Goal: Transaction & Acquisition: Book appointment/travel/reservation

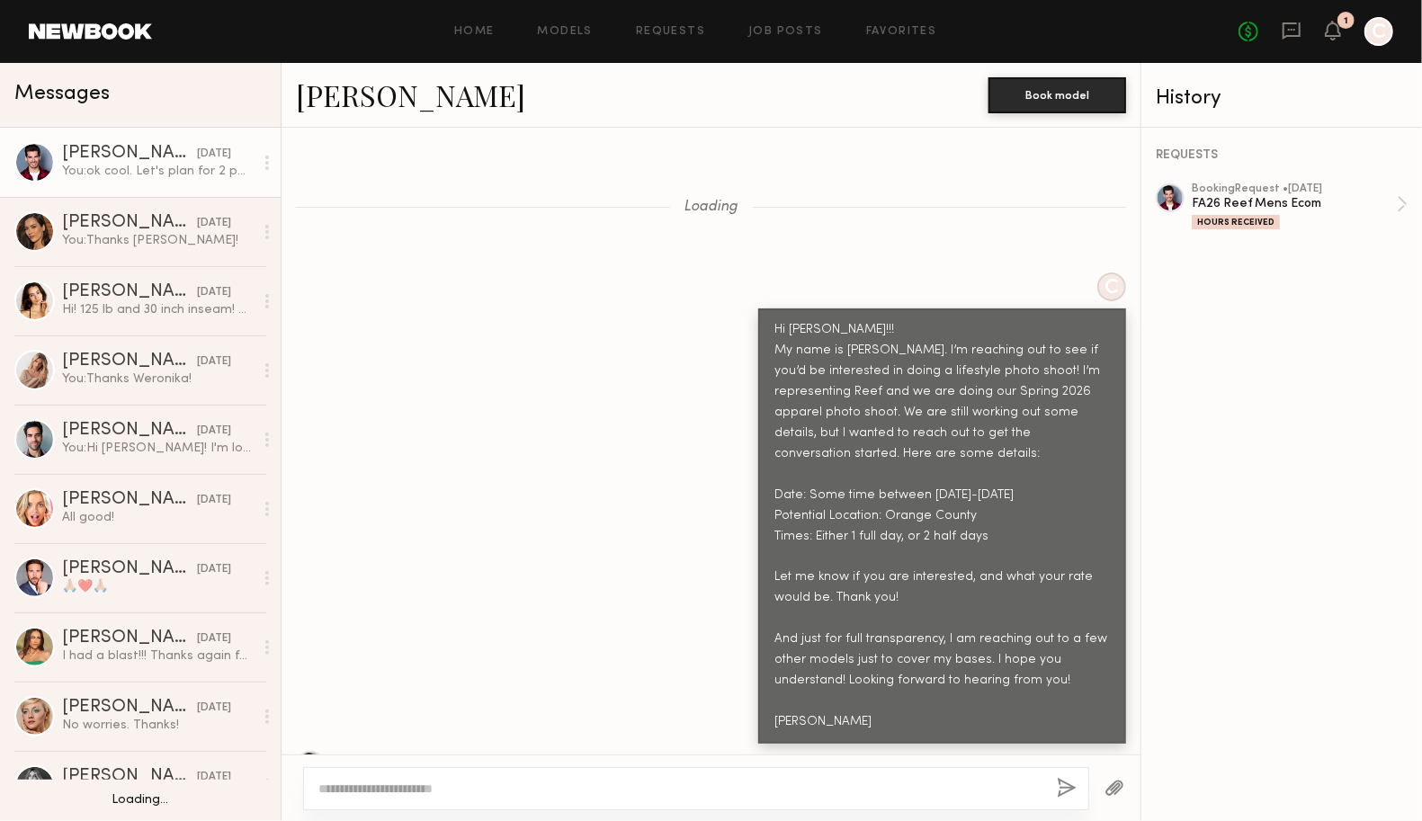
scroll to position [6653, 0]
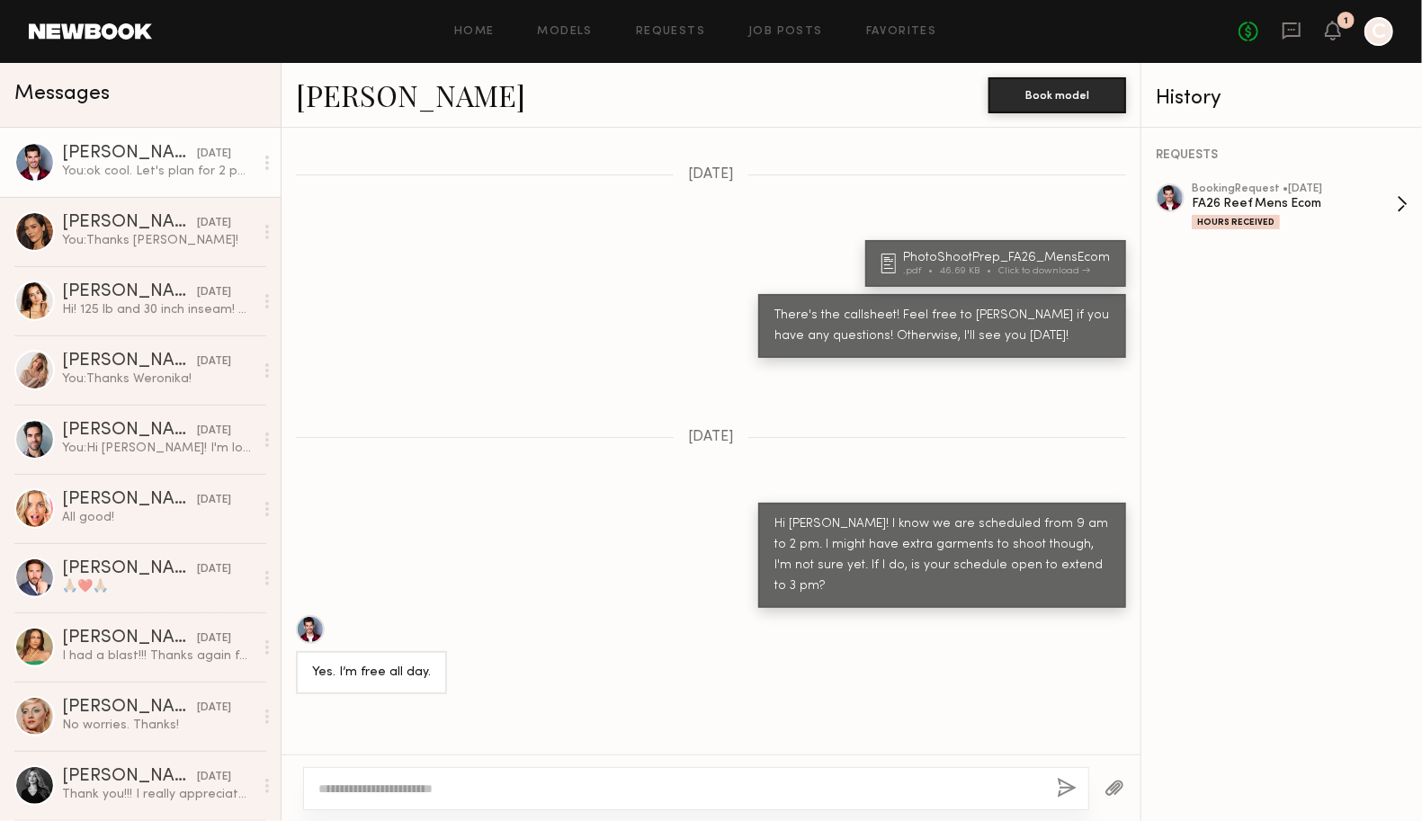
click at [1320, 203] on div "FA26 Reef Mens Ecom" at bounding box center [1294, 203] width 205 height 17
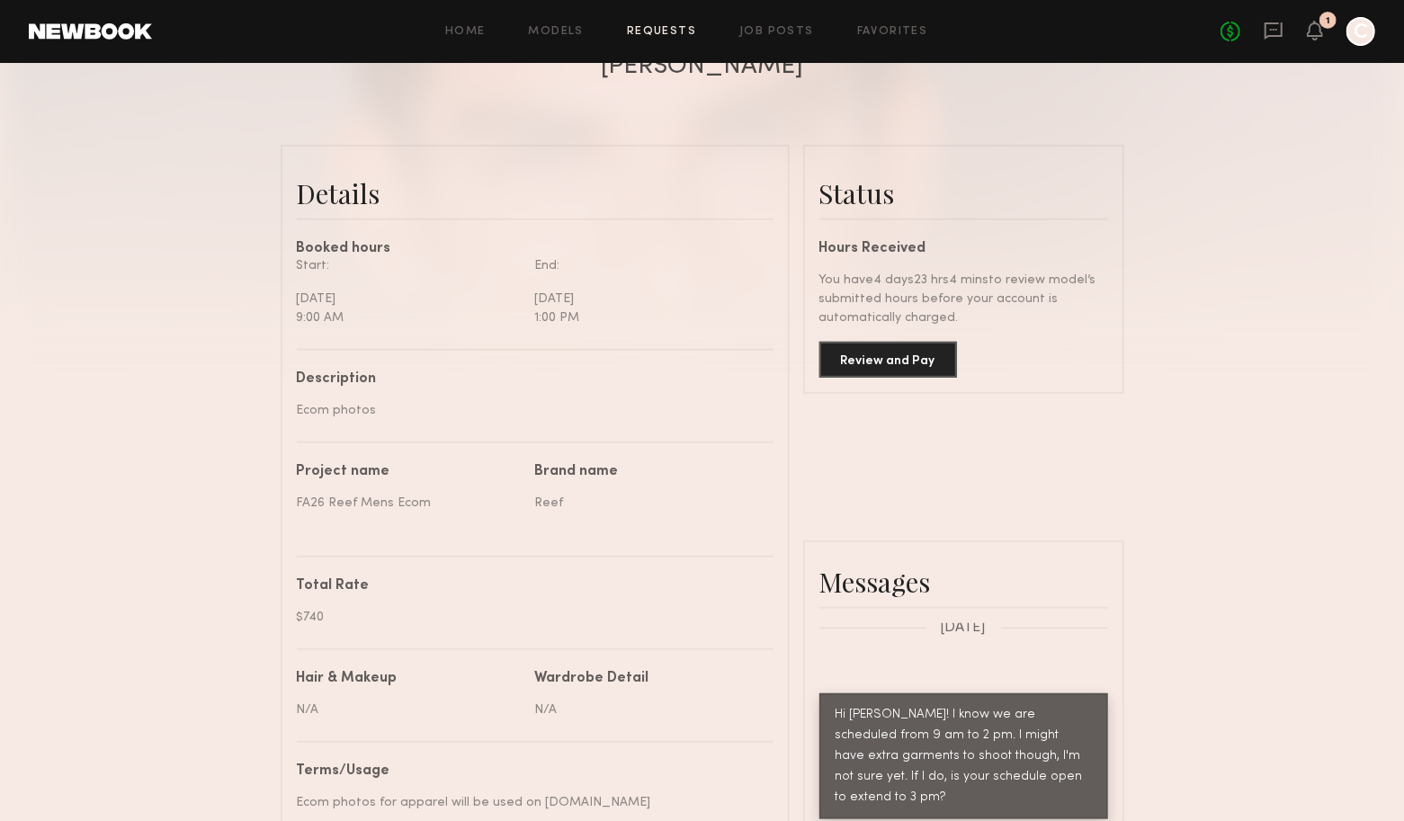
scroll to position [370, 0]
click at [894, 359] on button "Review and Pay" at bounding box center [888, 358] width 138 height 36
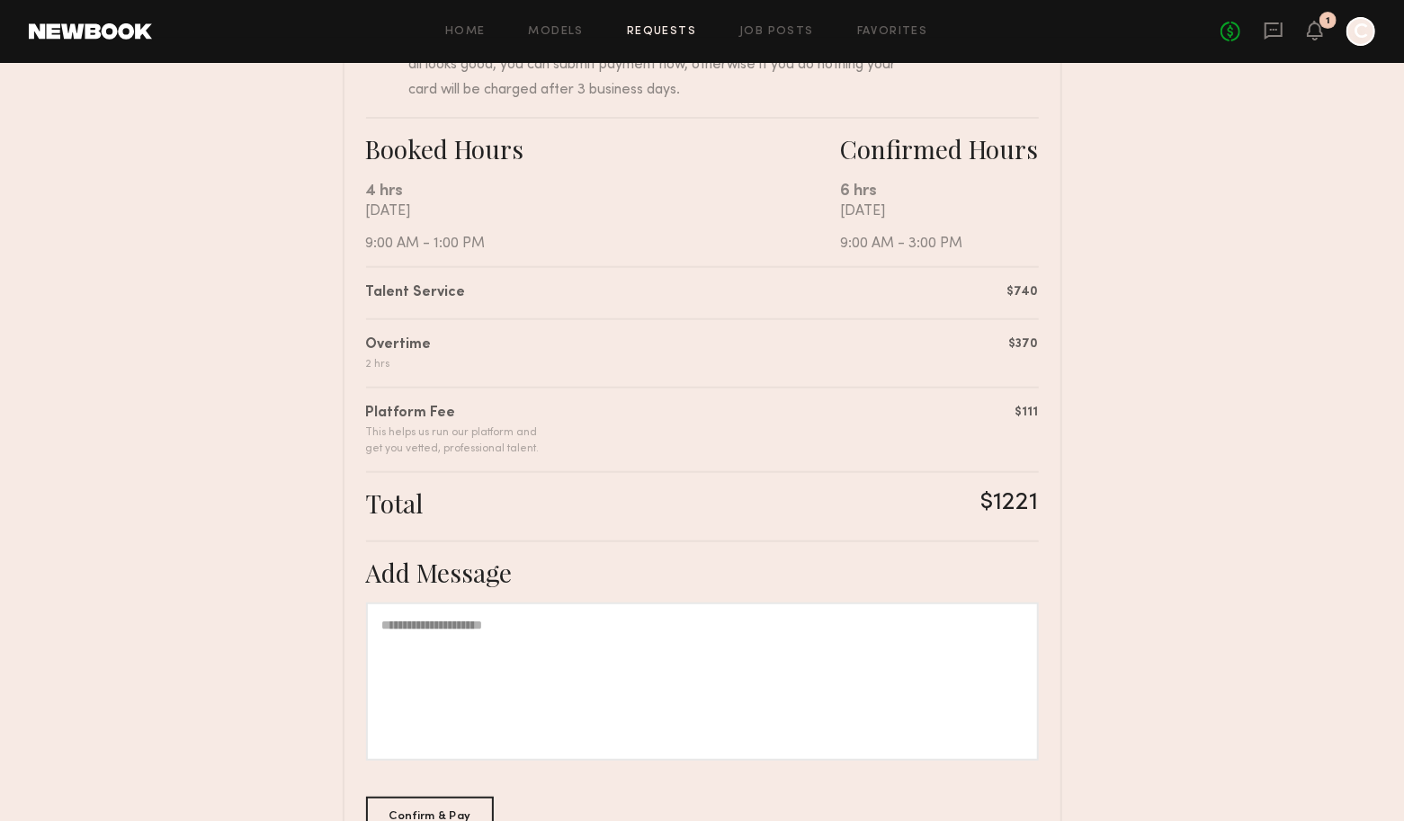
scroll to position [273, 0]
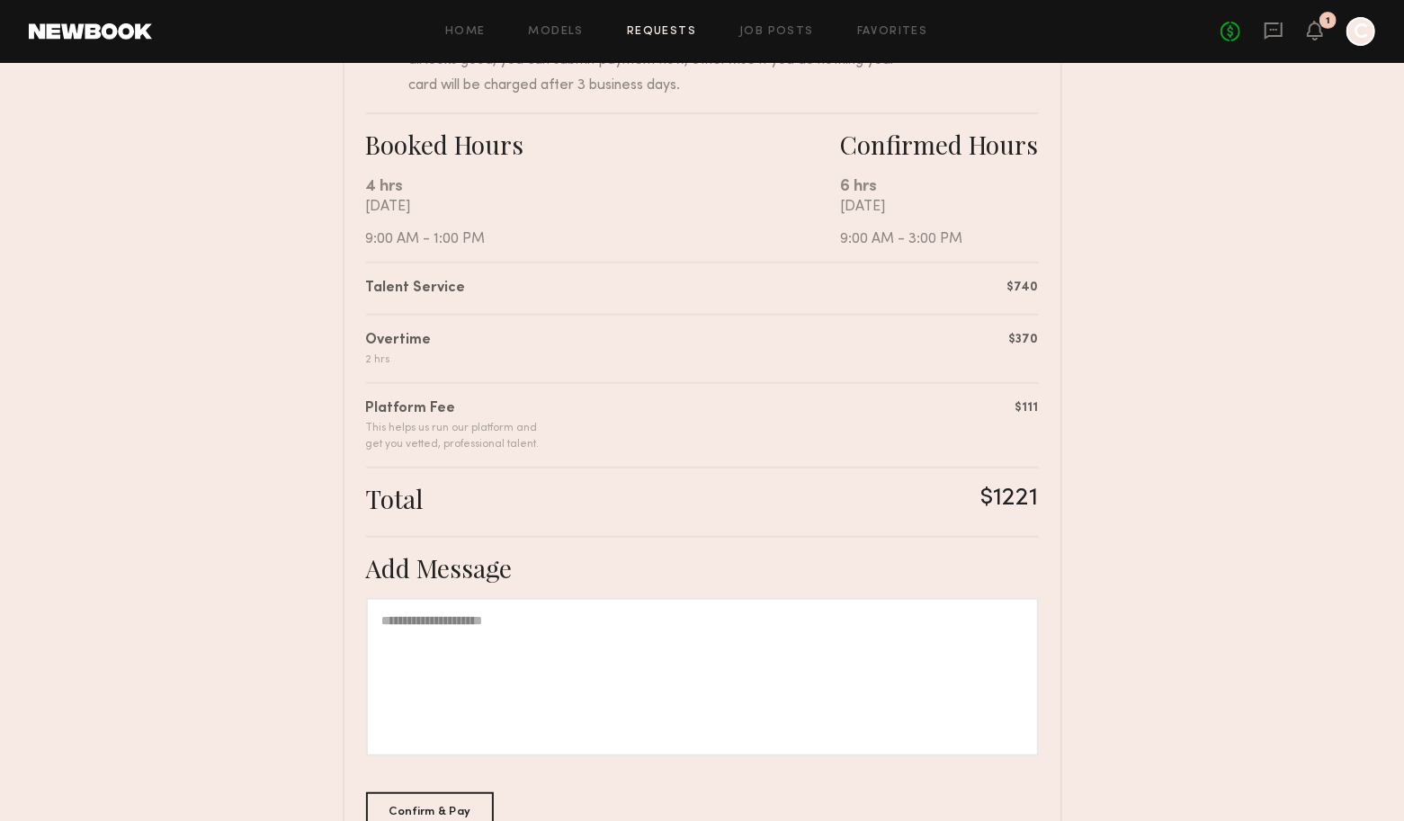
click at [967, 610] on div at bounding box center [702, 677] width 673 height 158
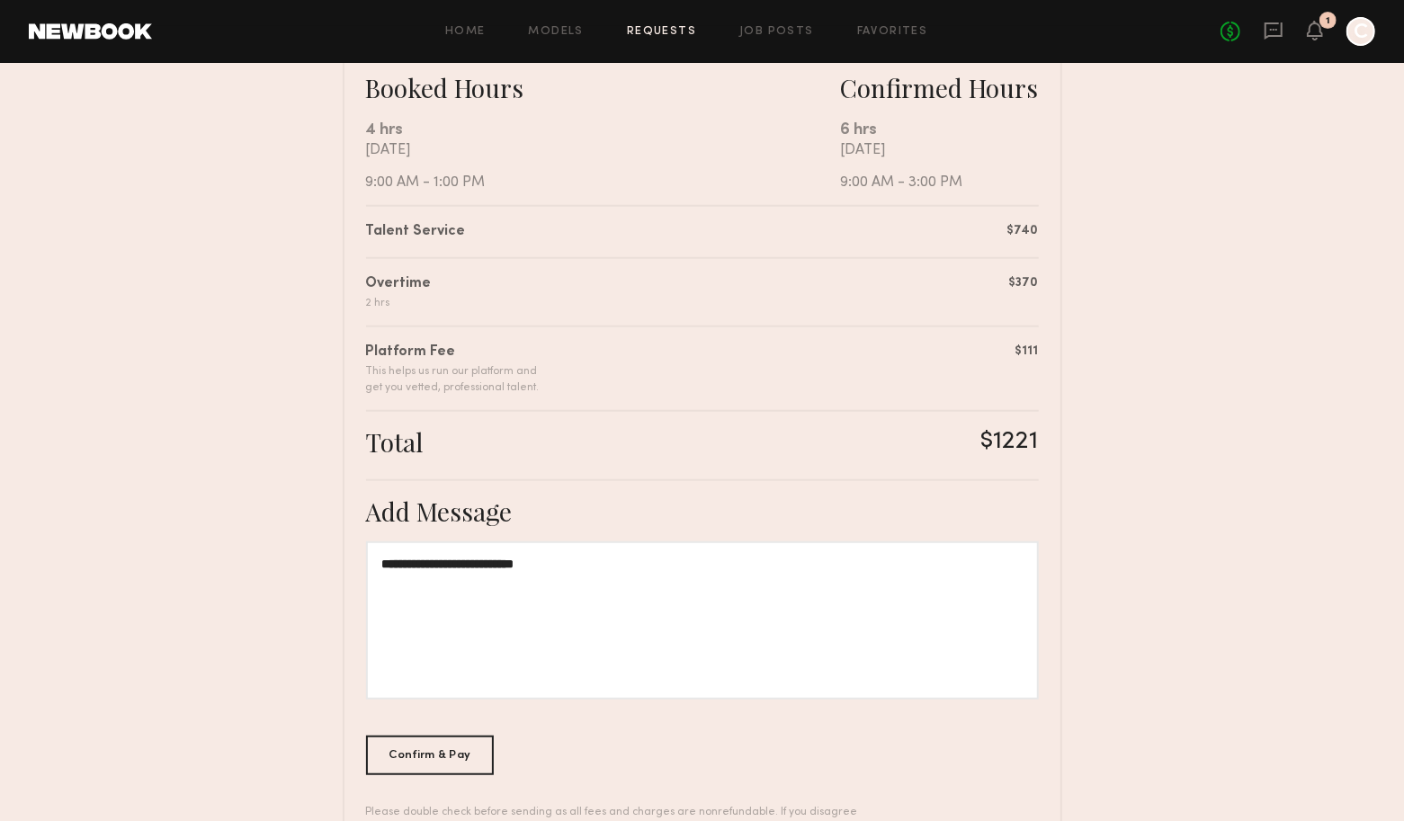
scroll to position [396, 0]
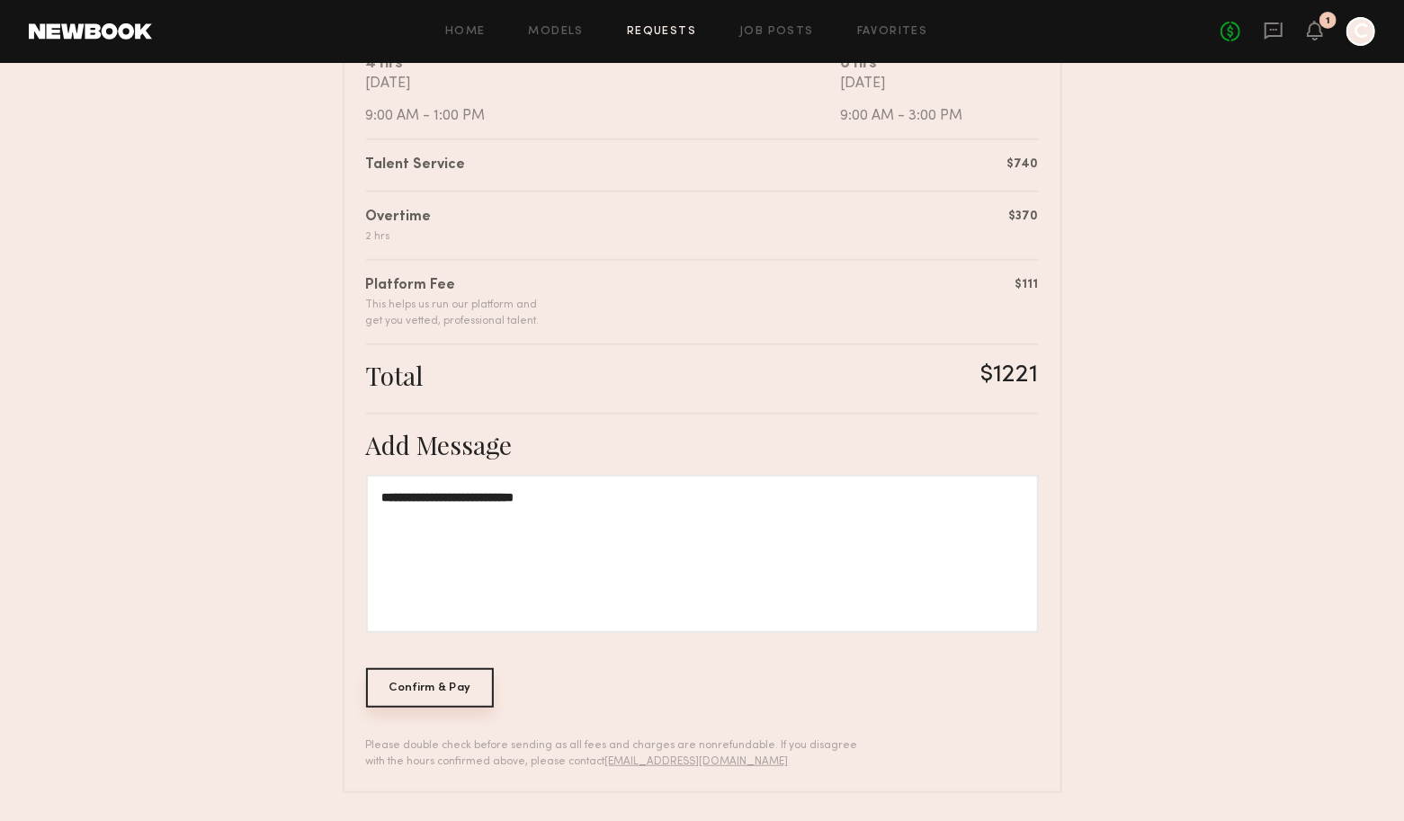
click at [443, 697] on div "Confirm & Pay" at bounding box center [430, 688] width 129 height 40
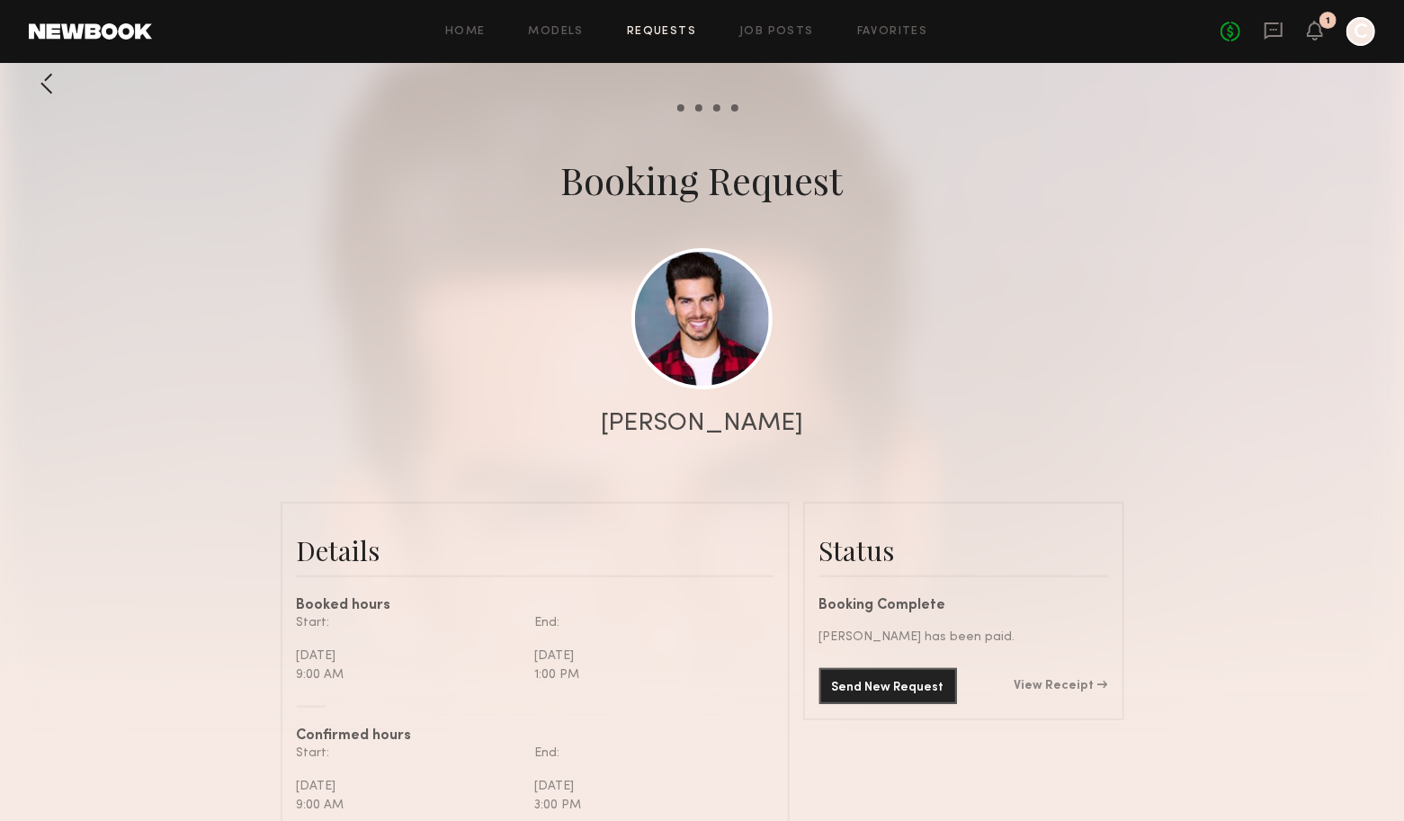
scroll to position [103, 0]
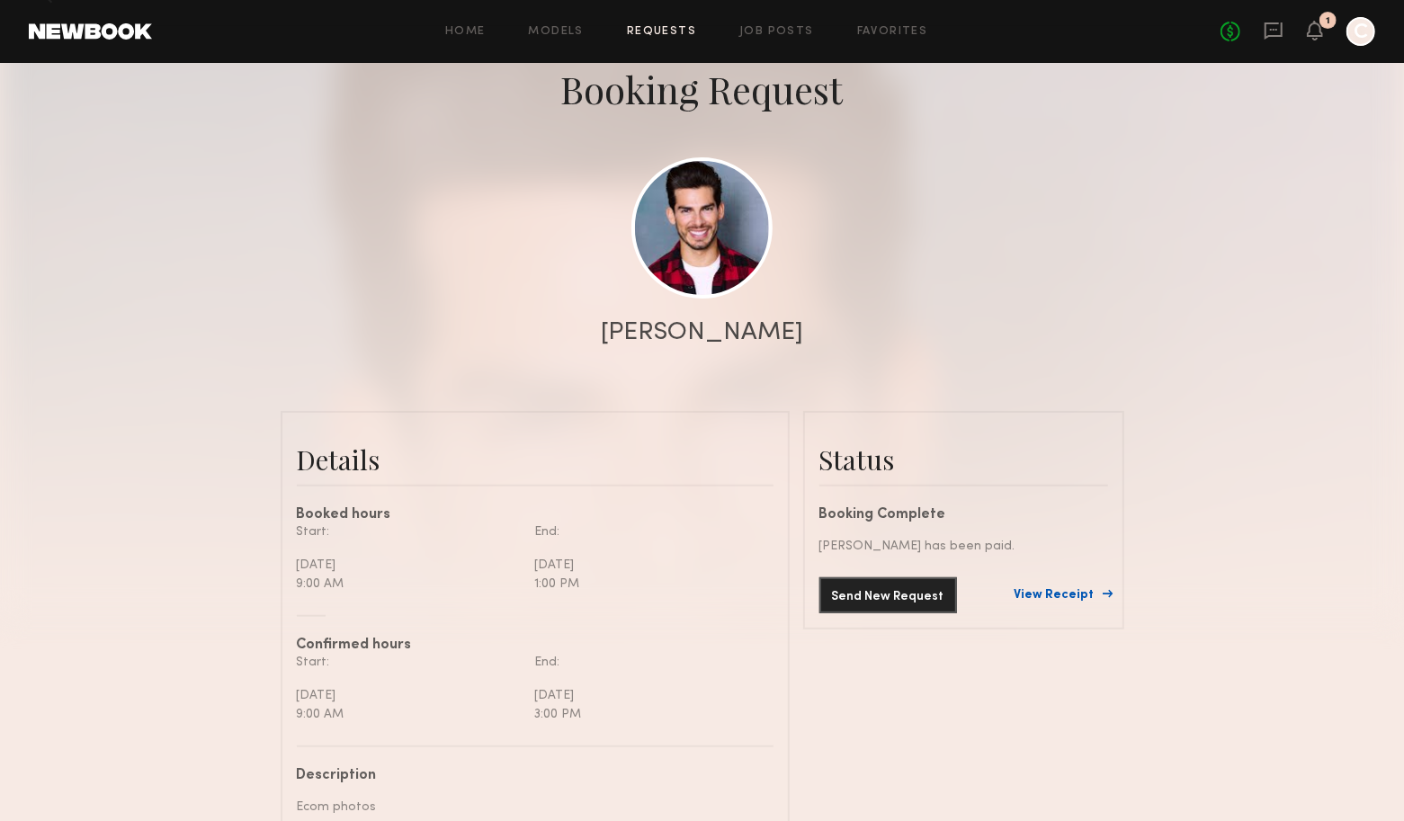
click at [1061, 597] on link "View Receipt" at bounding box center [1062, 595] width 94 height 13
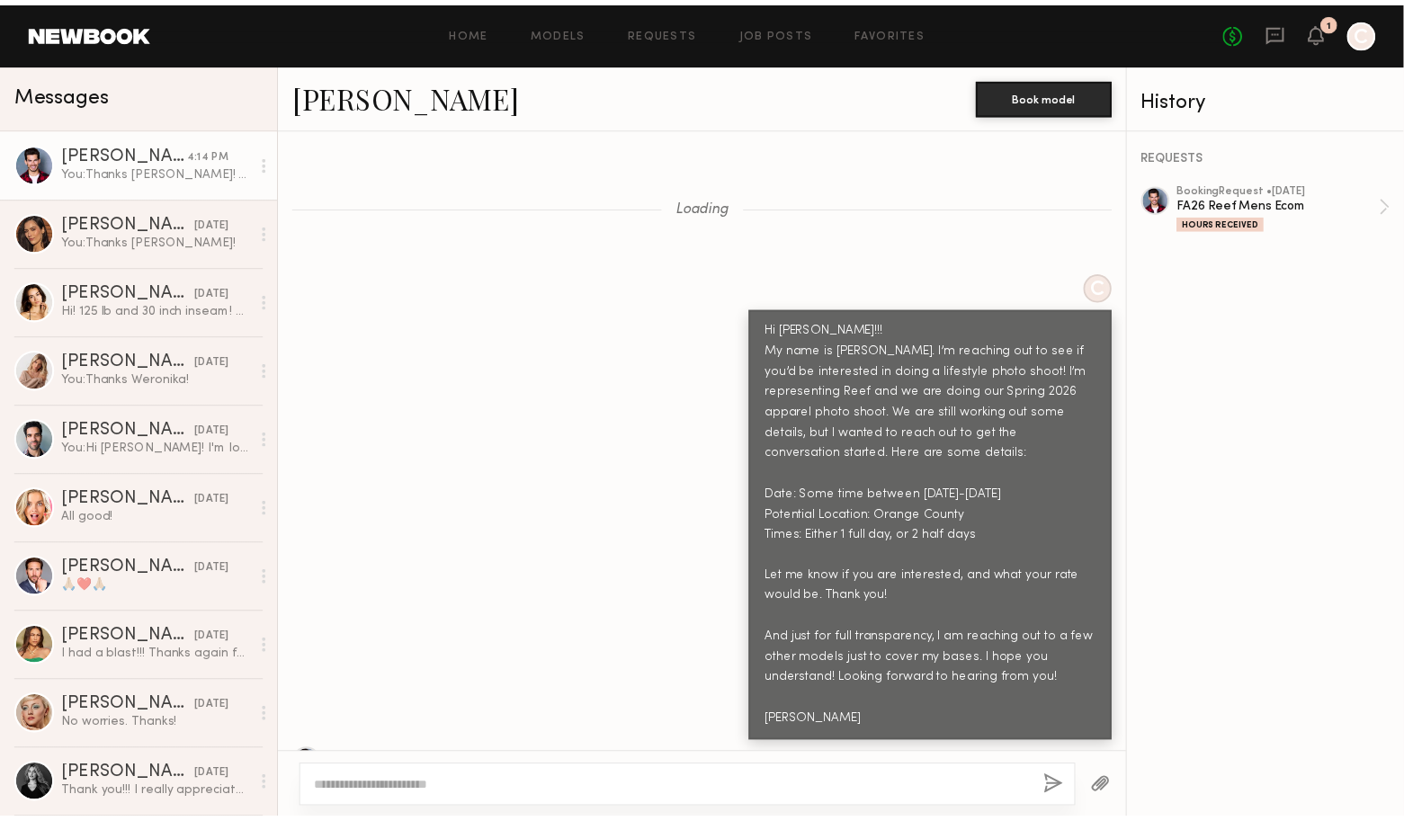
scroll to position [7011, 0]
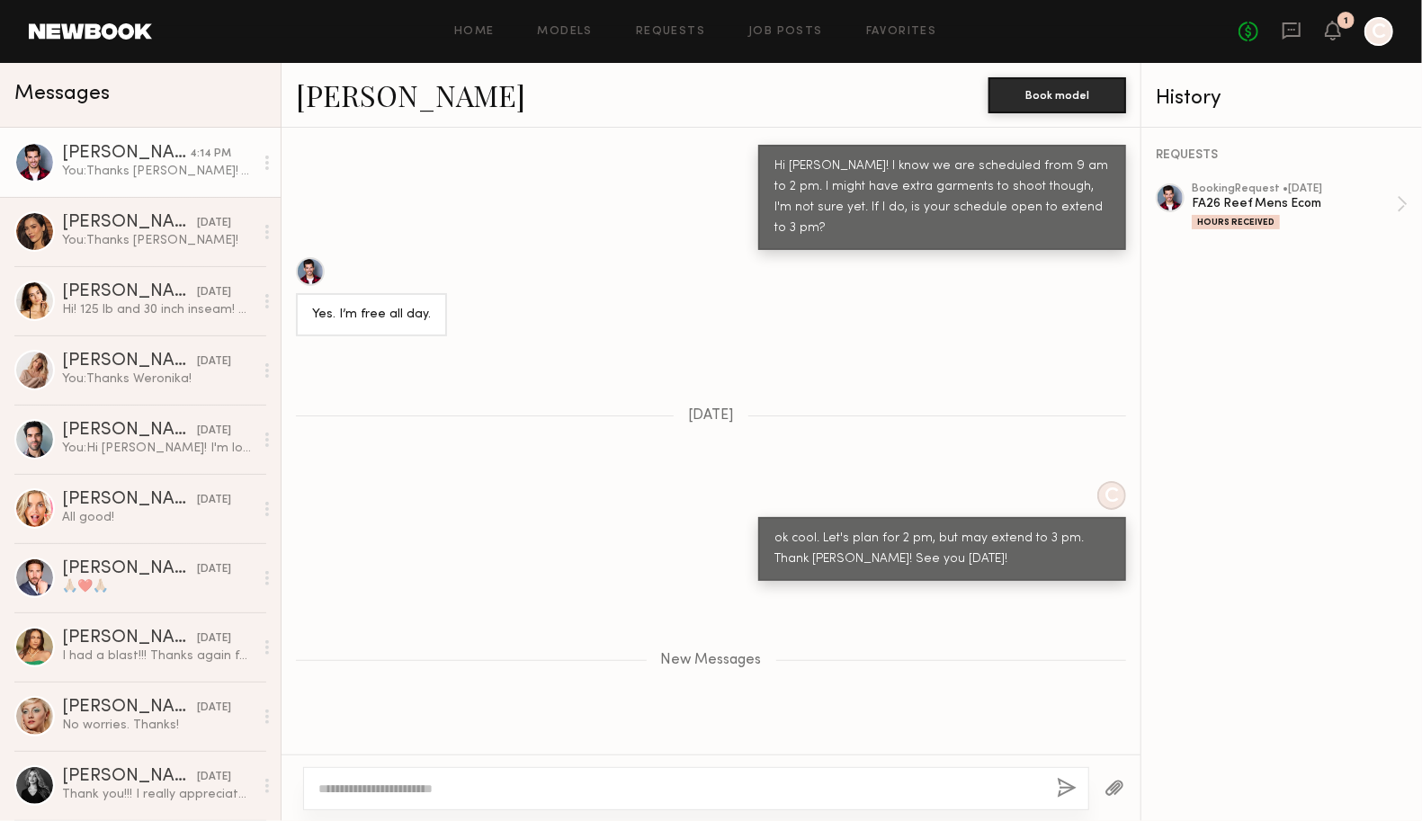
click at [339, 108] on link "[PERSON_NAME]" at bounding box center [410, 95] width 229 height 39
click at [1332, 33] on icon at bounding box center [1333, 29] width 14 height 13
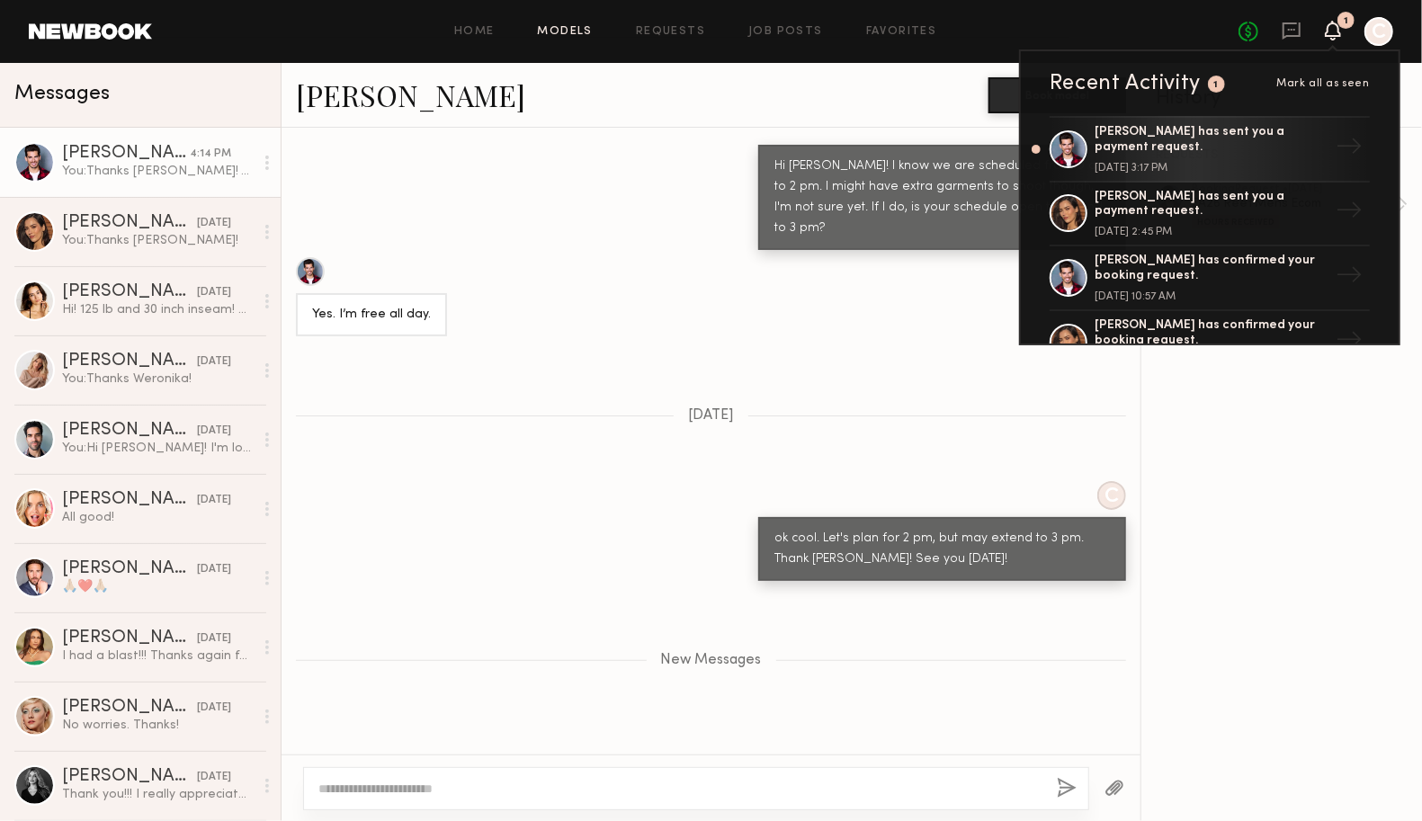
click at [571, 31] on link "Models" at bounding box center [565, 32] width 55 height 12
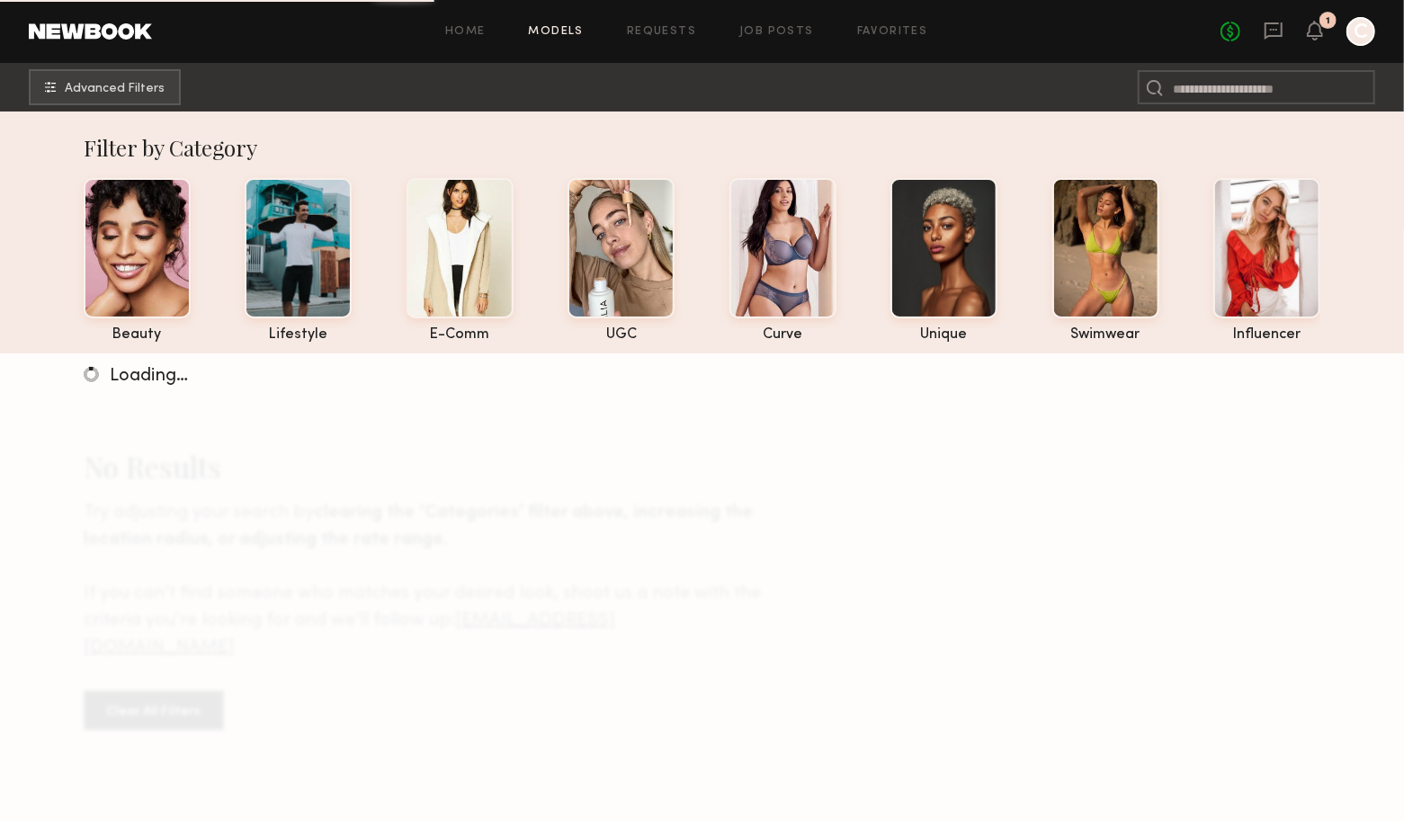
click at [1353, 37] on div at bounding box center [1361, 31] width 29 height 29
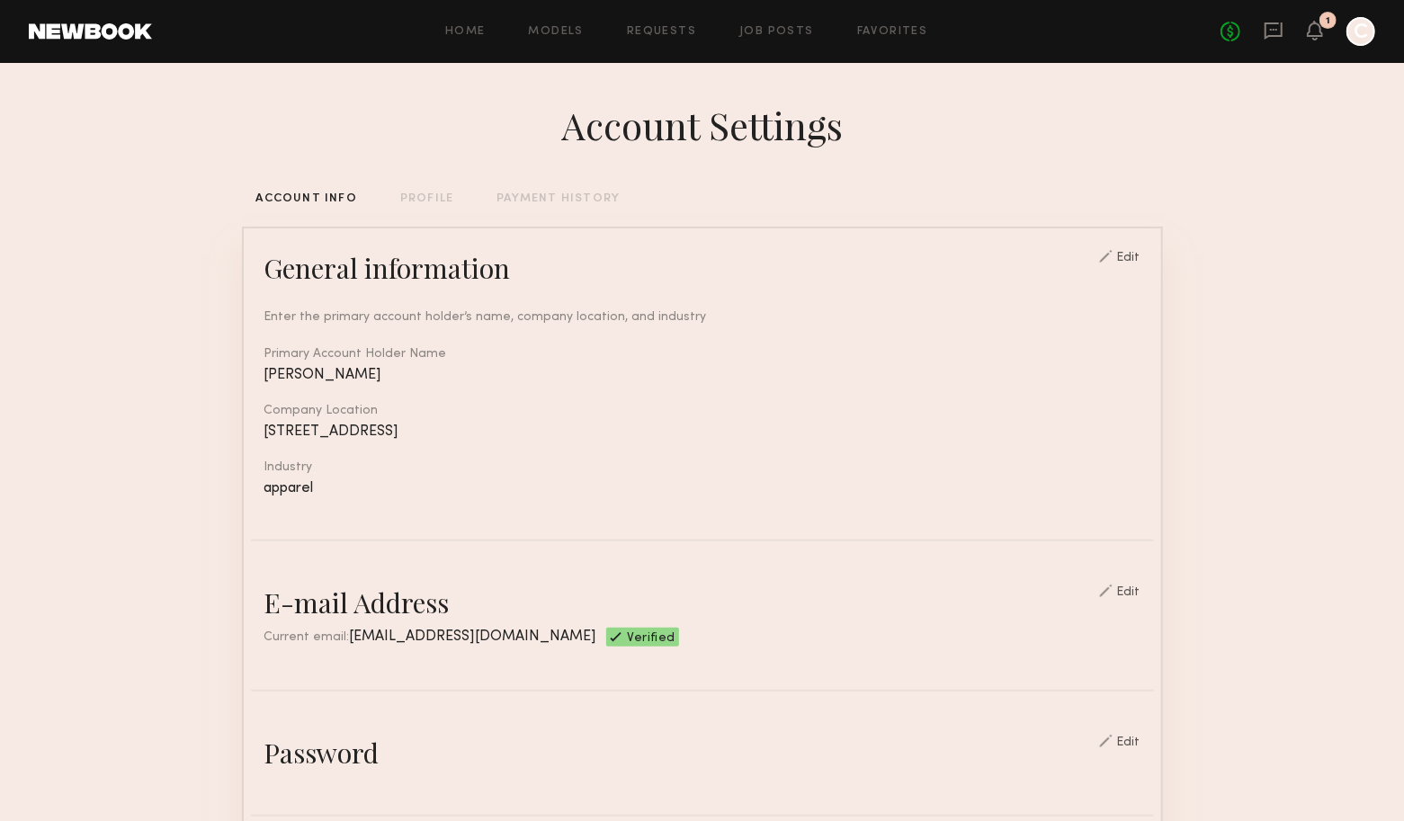
click at [1362, 31] on div at bounding box center [1361, 31] width 29 height 29
click at [922, 32] on link "Favorites" at bounding box center [892, 32] width 71 height 12
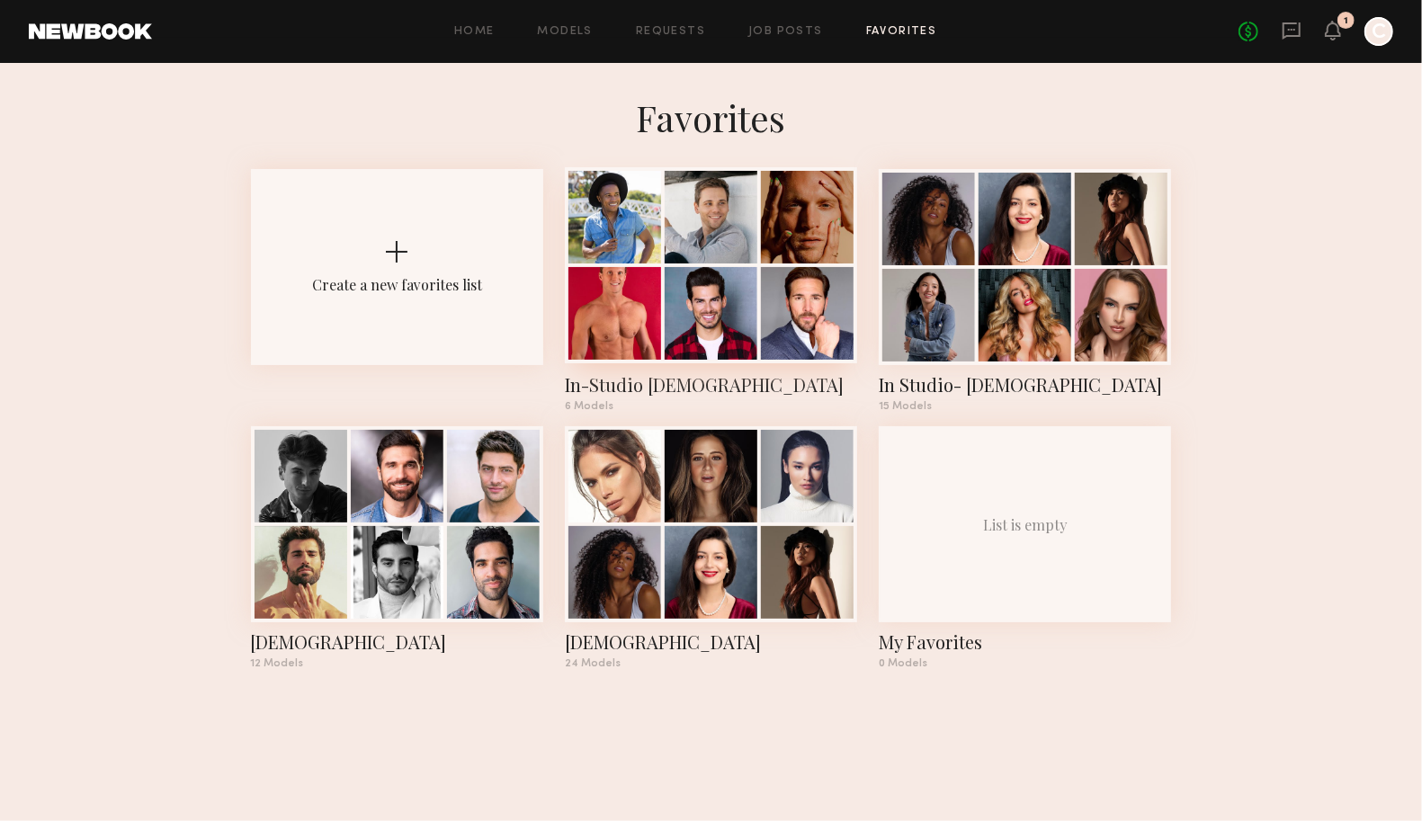
click at [726, 266] on div at bounding box center [711, 265] width 292 height 196
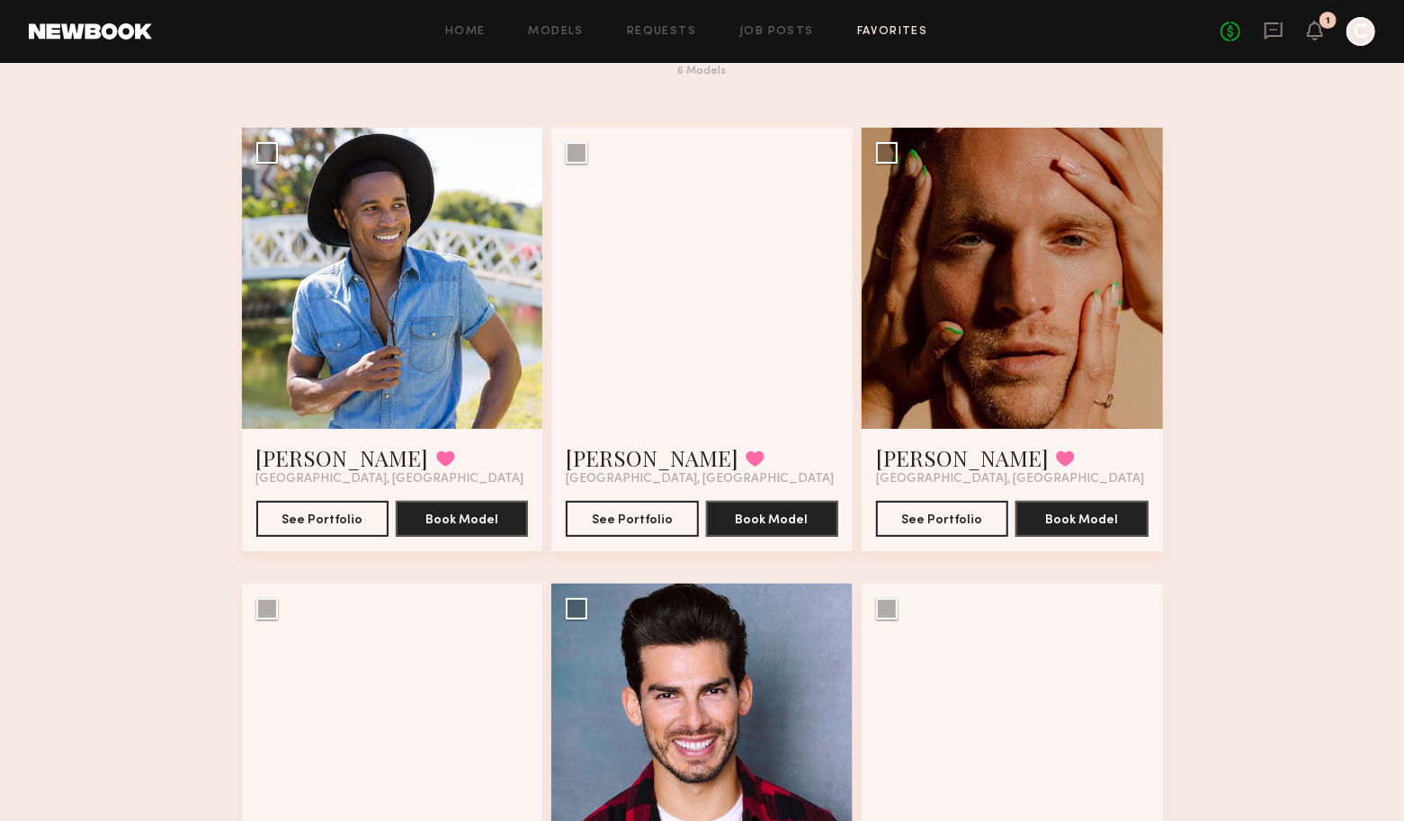
scroll to position [180, 0]
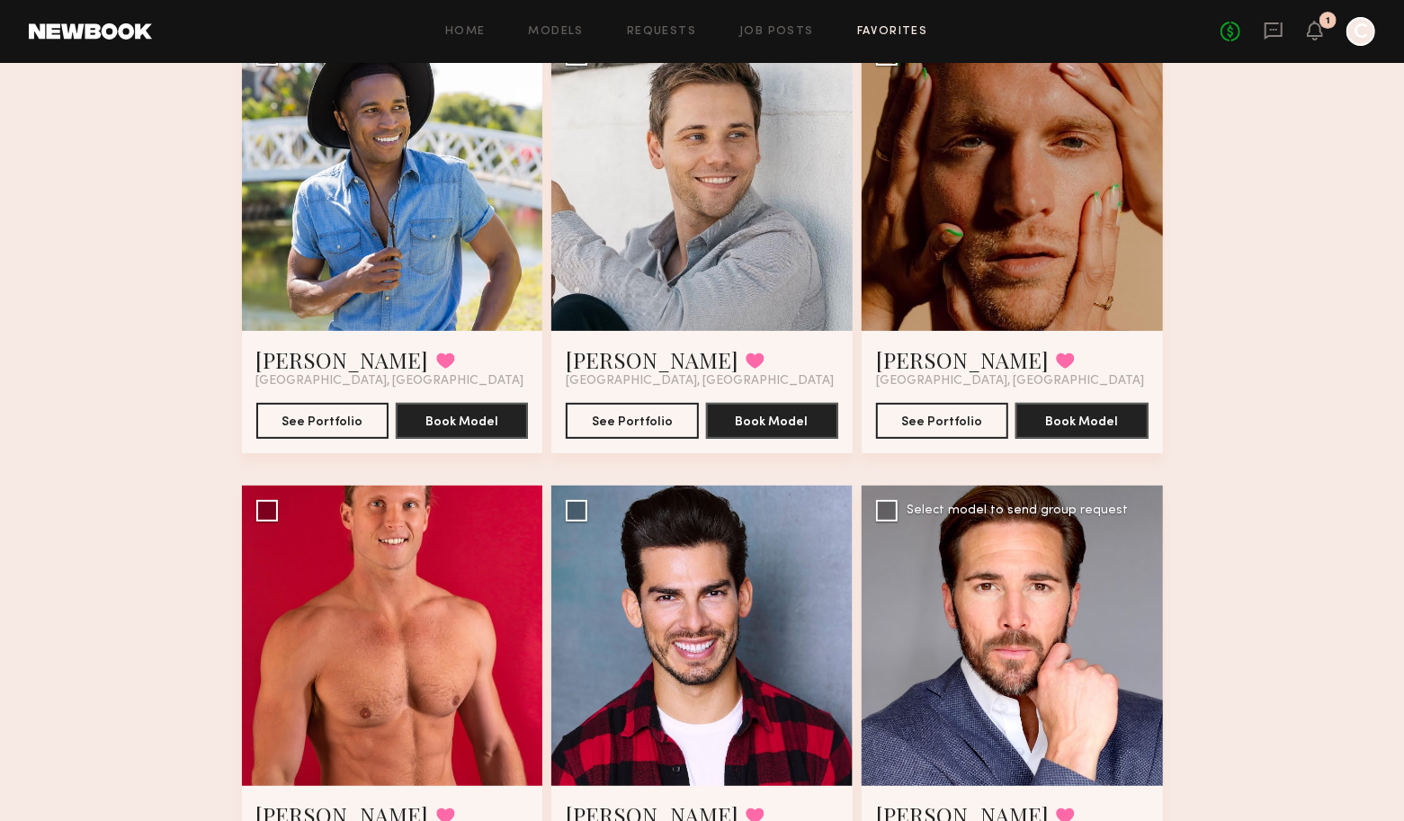
click at [1020, 599] on div at bounding box center [1012, 636] width 301 height 301
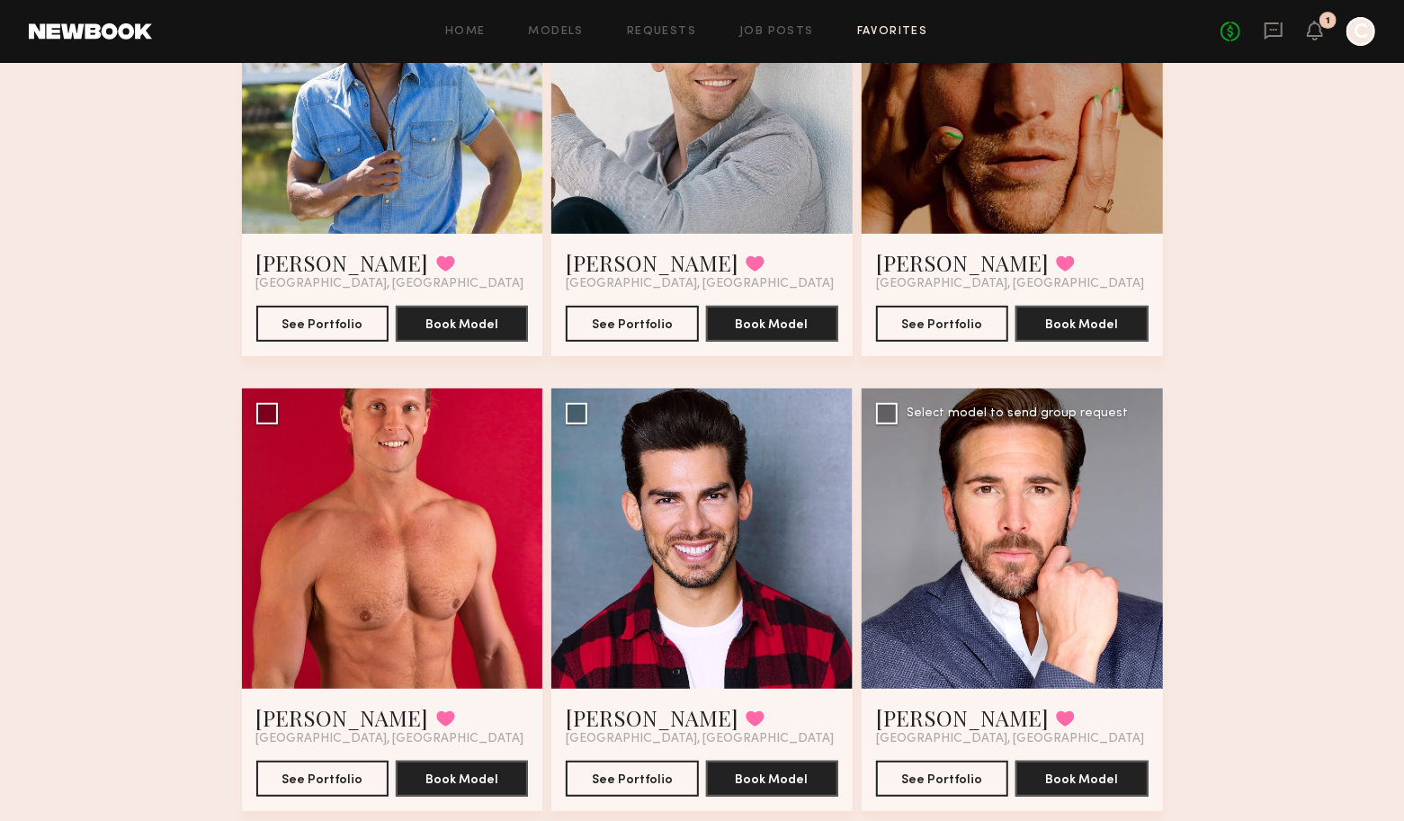
scroll to position [300, 0]
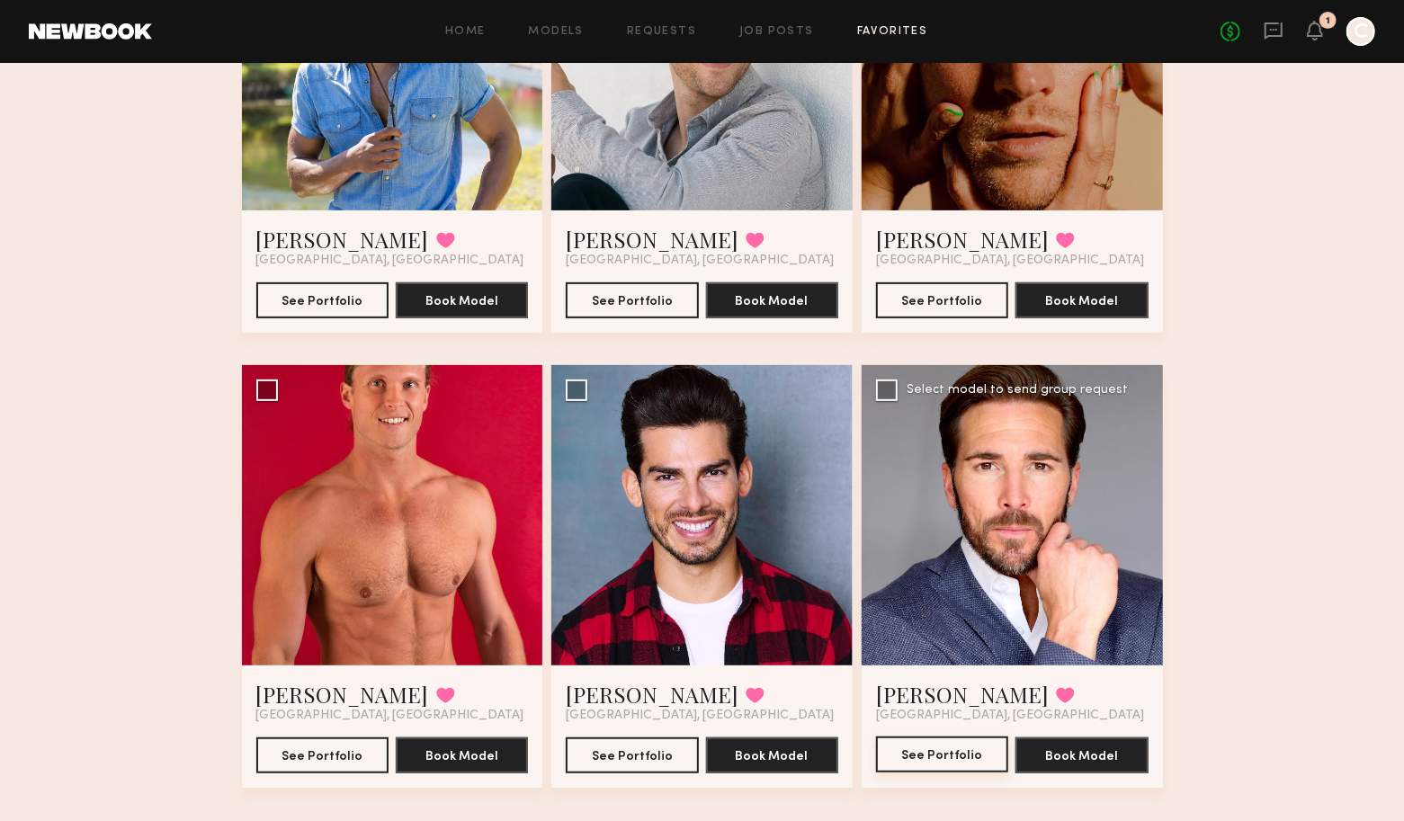
click at [918, 750] on button "See Portfolio" at bounding box center [942, 755] width 132 height 36
click at [868, 26] on link "Favorites" at bounding box center [892, 32] width 71 height 12
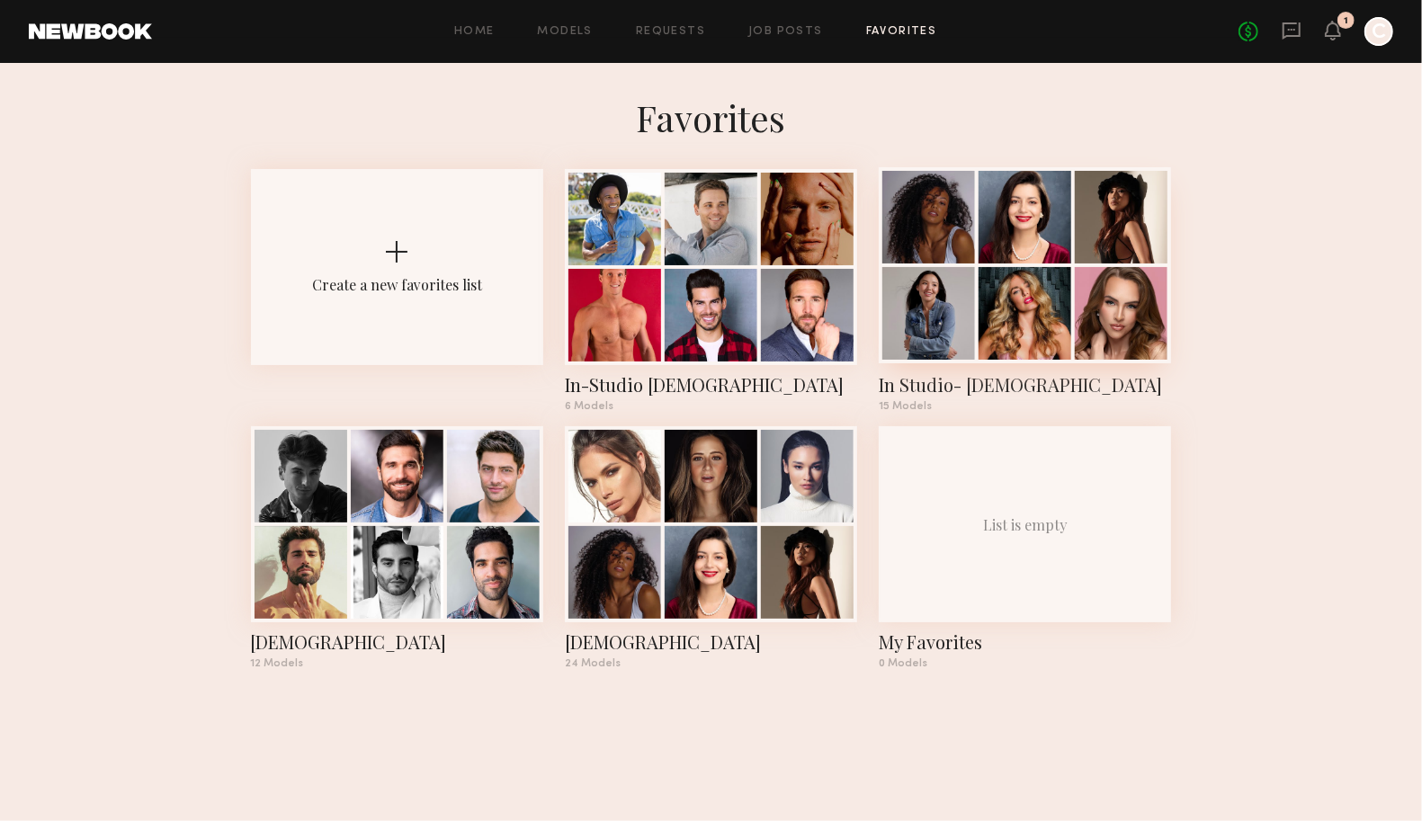
click at [1124, 234] on div at bounding box center [1121, 217] width 93 height 93
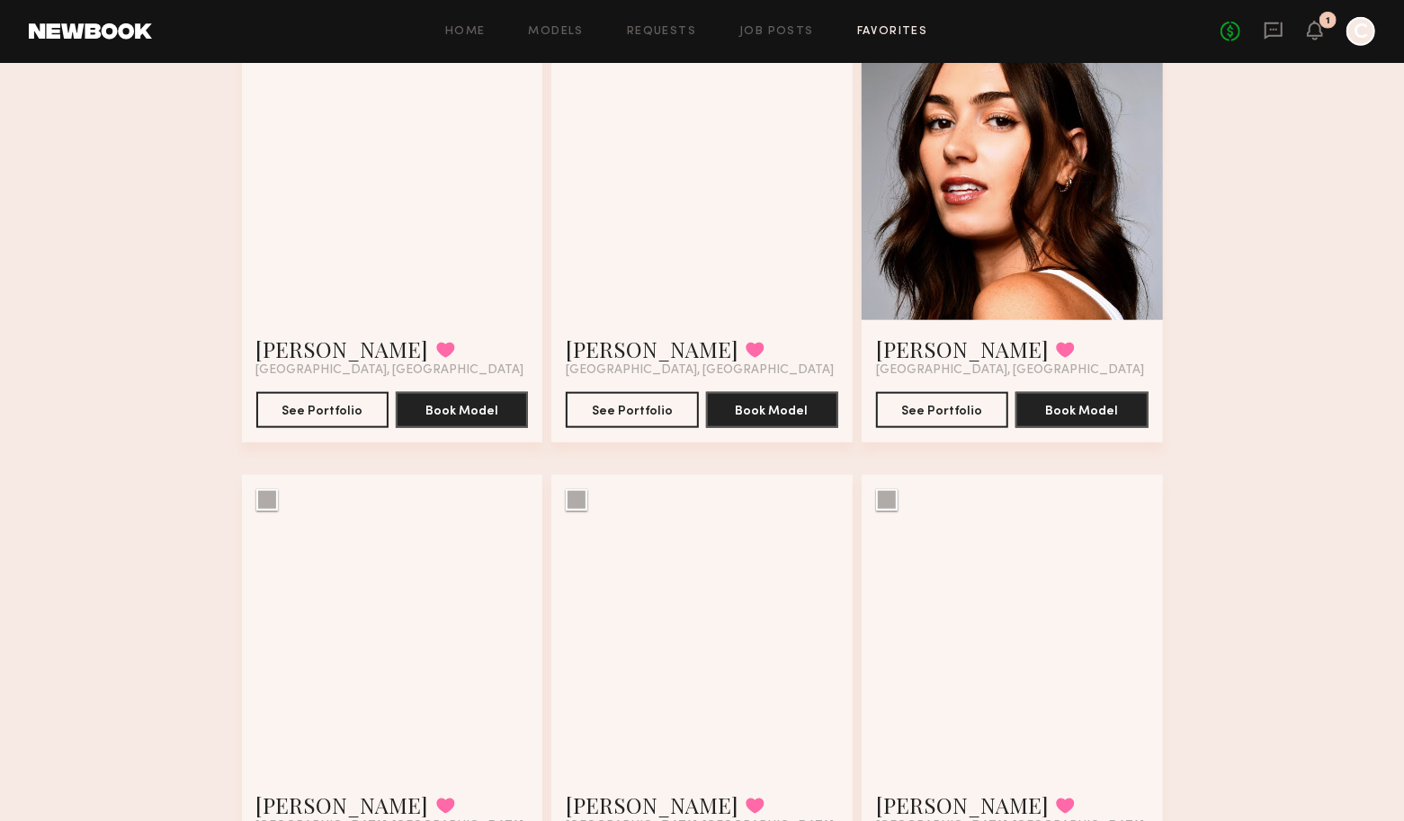
scroll to position [1300, 0]
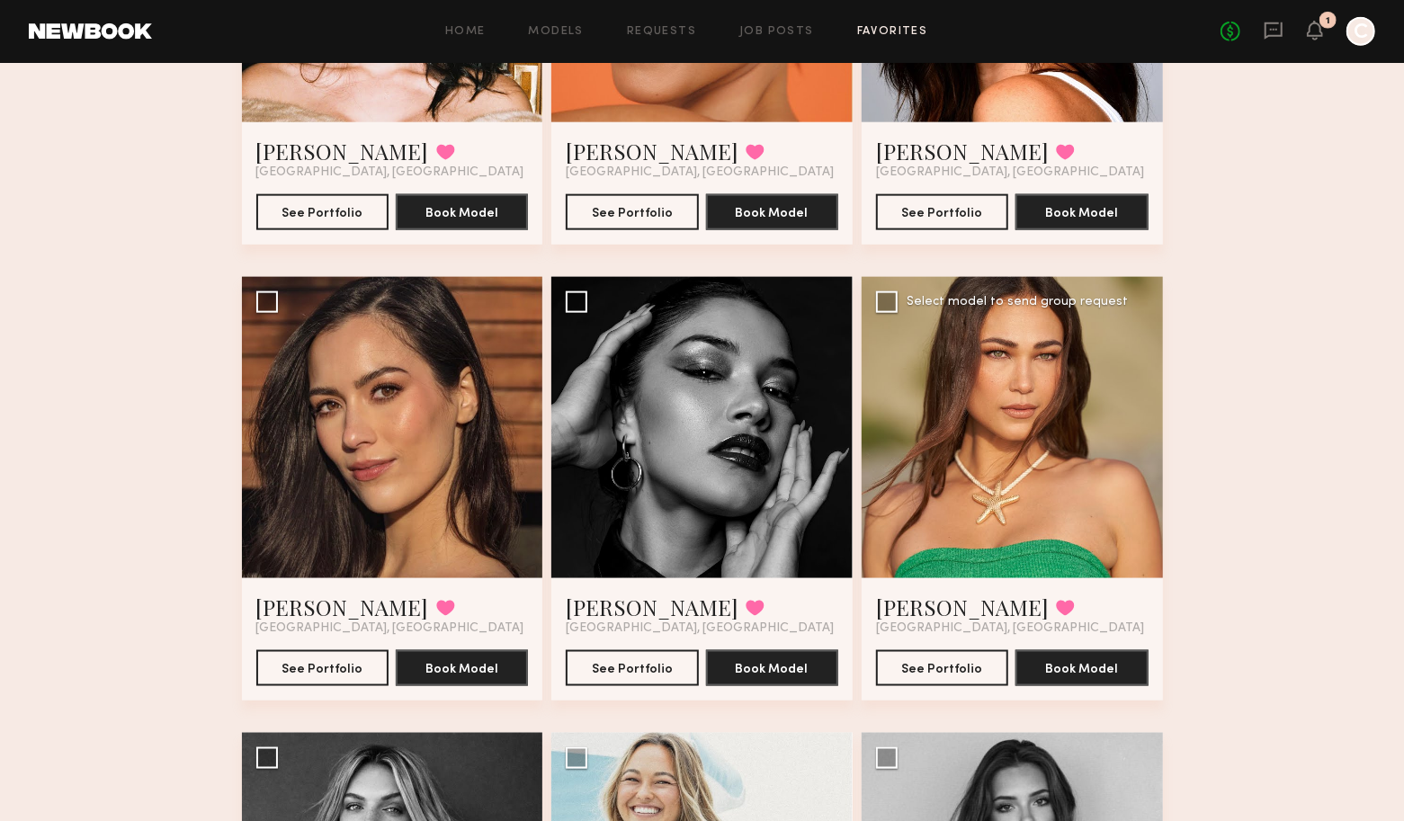
click at [1068, 435] on div at bounding box center [1012, 427] width 301 height 301
click at [972, 680] on button "See Portfolio" at bounding box center [942, 667] width 132 height 36
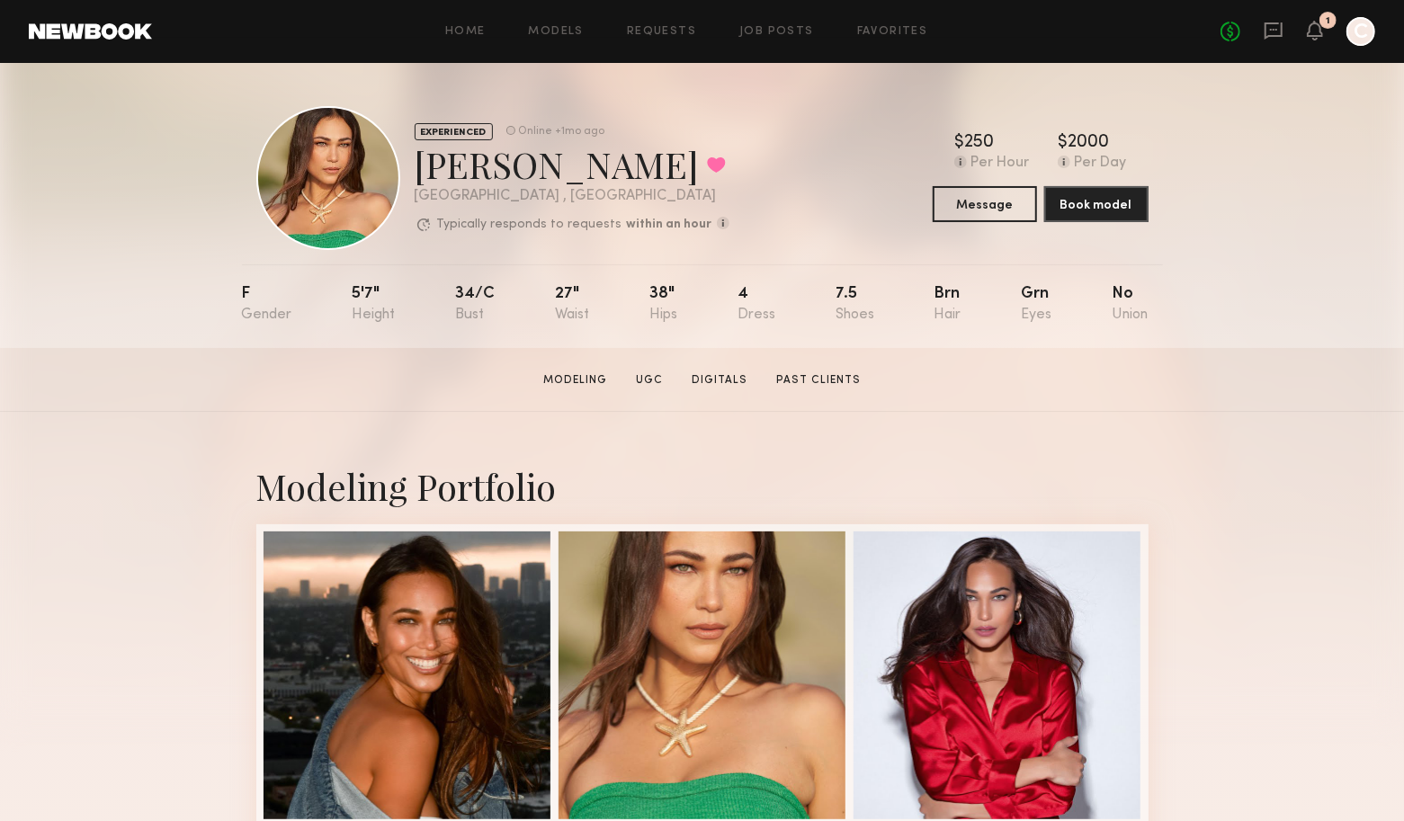
click at [1331, 175] on div "EXPERIENCED Online +1mo ago [PERSON_NAME] Favorited [GEOGRAPHIC_DATA] , [GEOGRA…" at bounding box center [702, 205] width 1404 height 285
